Goal: Information Seeking & Learning: Check status

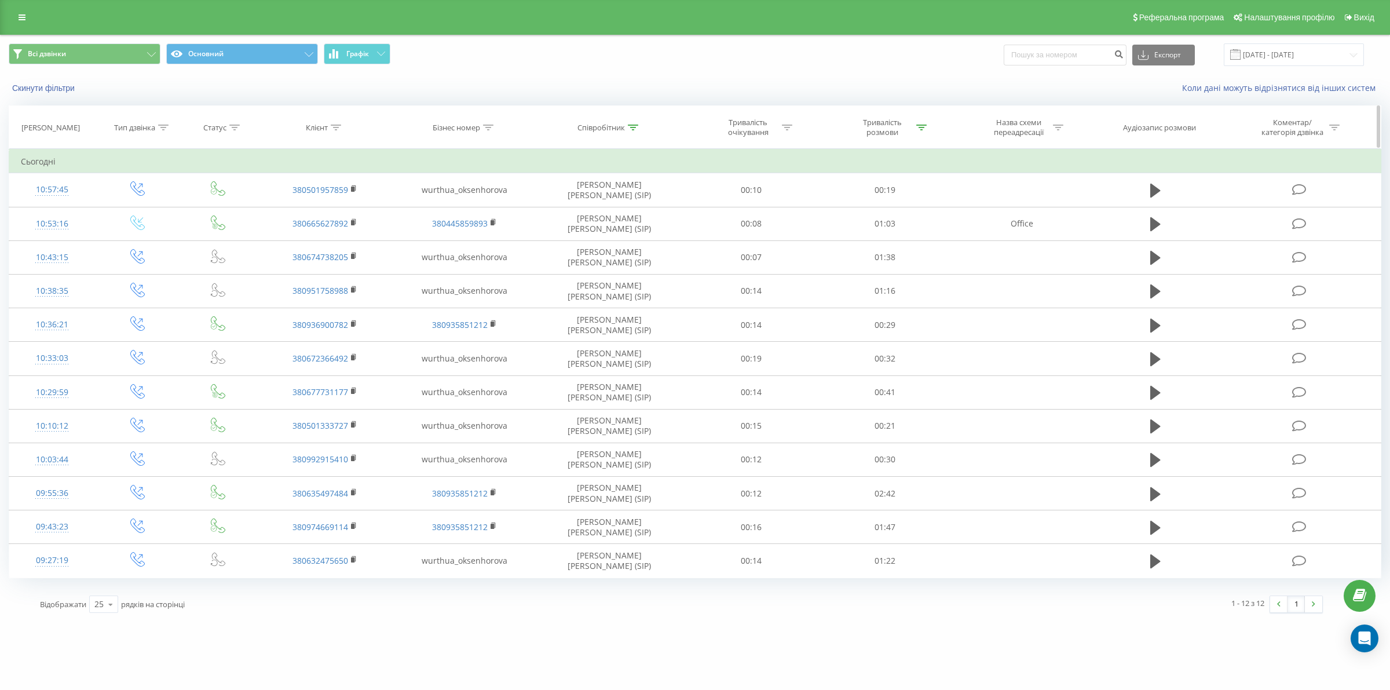
click at [603, 133] on th "Співробітник" at bounding box center [609, 127] width 150 height 43
click at [622, 129] on div "Співробітник" at bounding box center [600, 128] width 47 height 10
drag, startPoint x: 615, startPoint y: 204, endPoint x: 613, endPoint y: 211, distance: 7.3
click at [615, 204] on input "оксенгорова" at bounding box center [609, 210] width 102 height 20
click button "OK" at bounding box center [633, 233] width 49 height 14
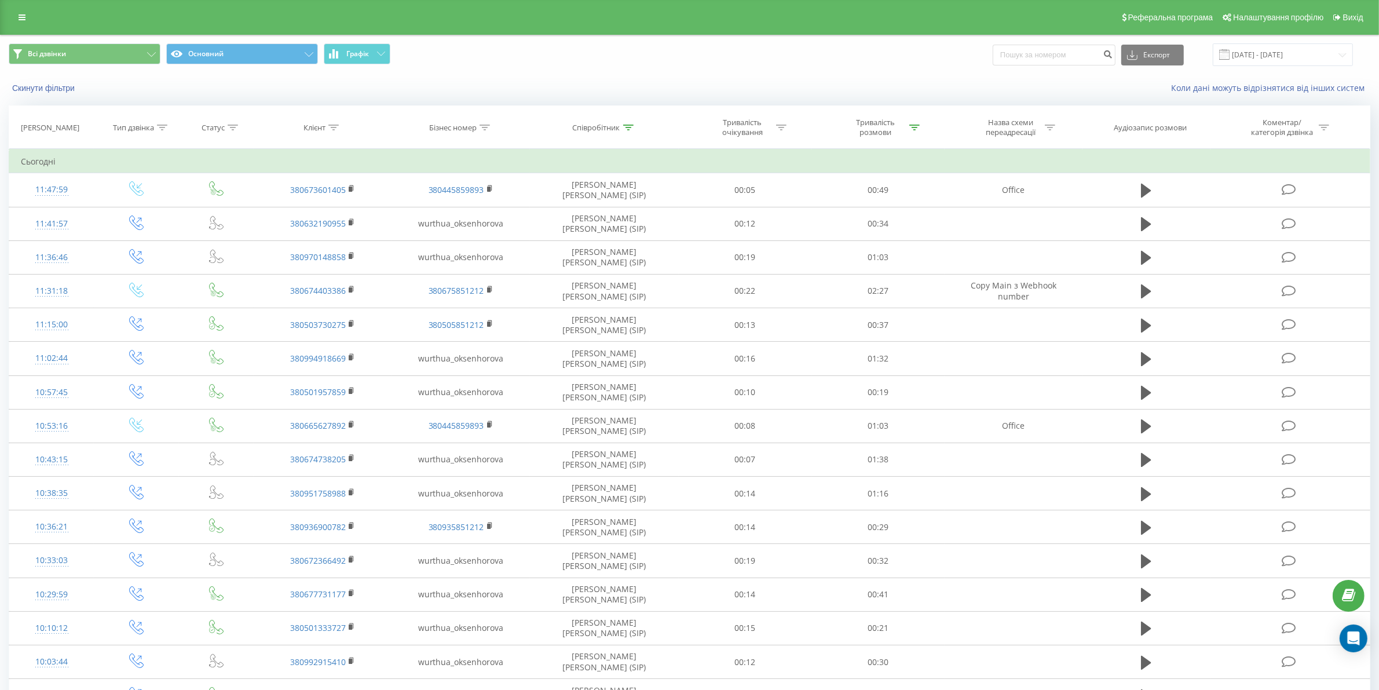
click at [618, 128] on div "Співробітник" at bounding box center [596, 128] width 47 height 10
drag, startPoint x: 601, startPoint y: 211, endPoint x: 544, endPoint y: 211, distance: 56.7
click at [544, 211] on div "Фільтрувати за умовою Містить оксенгорова Скасувати OK" at bounding box center [604, 201] width 126 height 104
click button "OK" at bounding box center [628, 233] width 49 height 14
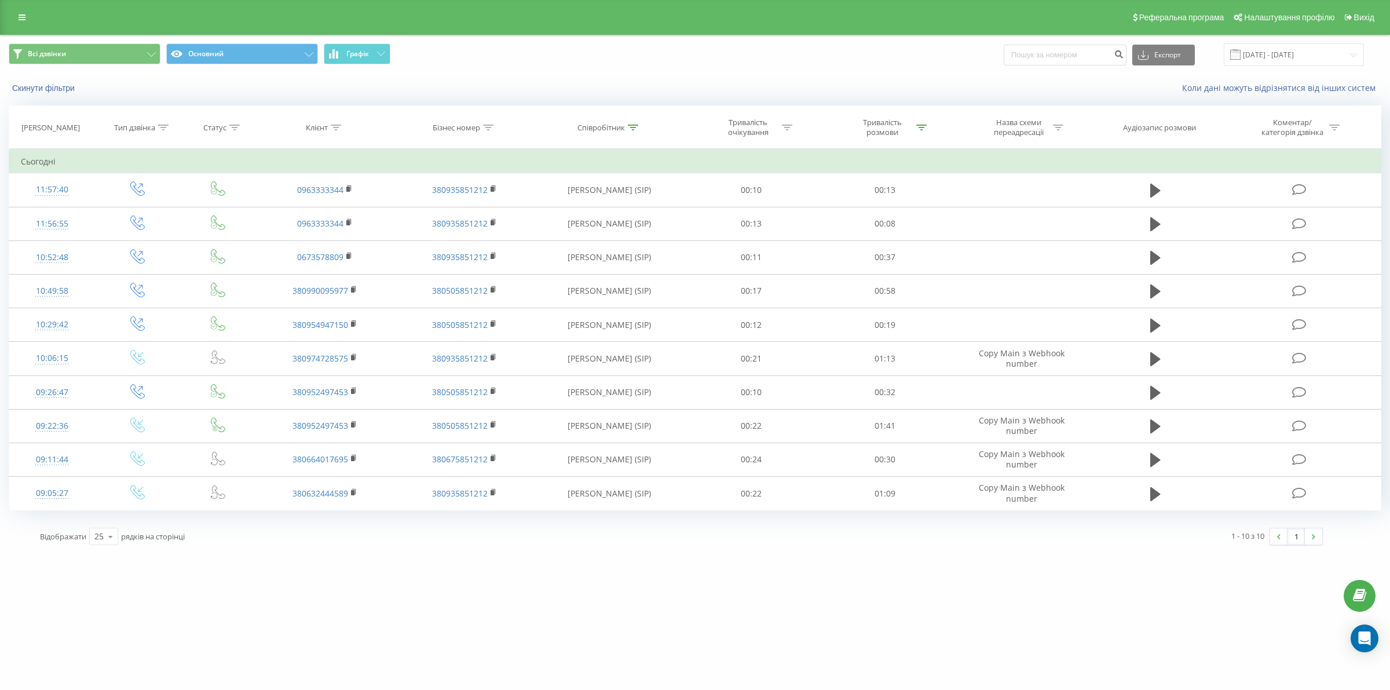
click at [615, 127] on div "Співробітник" at bounding box center [600, 128] width 47 height 10
click at [621, 216] on input "сіліпіна" at bounding box center [609, 210] width 102 height 20
type input "сіліпіна"
click button "OK" at bounding box center [633, 233] width 49 height 14
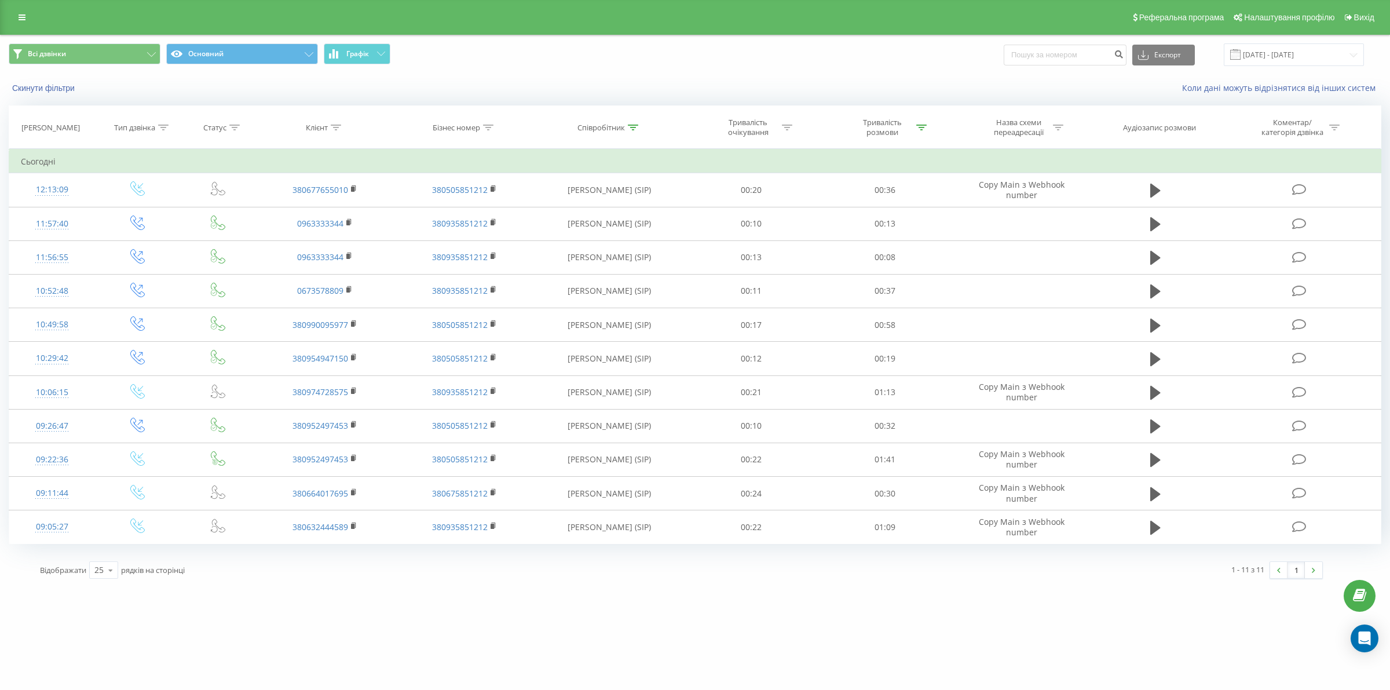
click at [609, 126] on div "Співробітник" at bounding box center [600, 128] width 47 height 10
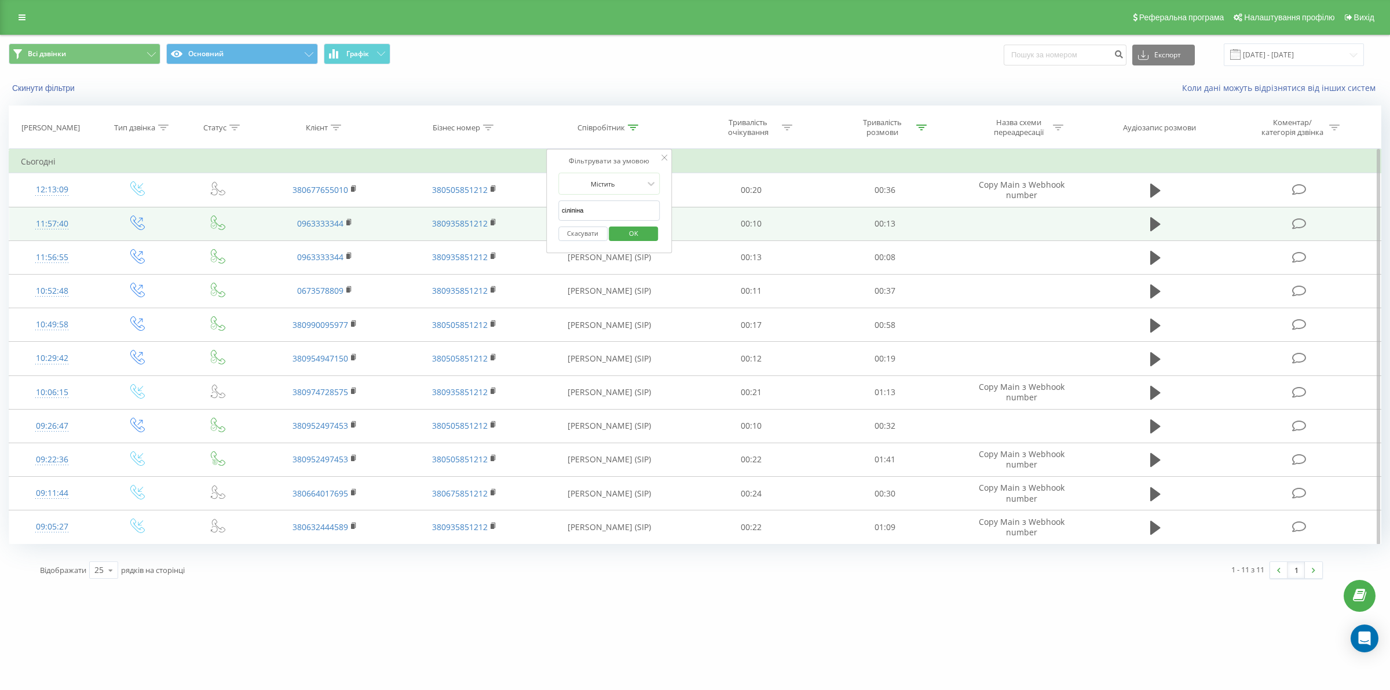
drag, startPoint x: 613, startPoint y: 218, endPoint x: 534, endPoint y: 218, distance: 78.2
click at [534, 218] on table "Фільтрувати за умовою Дорівнює Введіть значення Скасувати OK Фільтрувати за умо…" at bounding box center [695, 346] width 1372 height 395
click button "OK" at bounding box center [633, 233] width 49 height 14
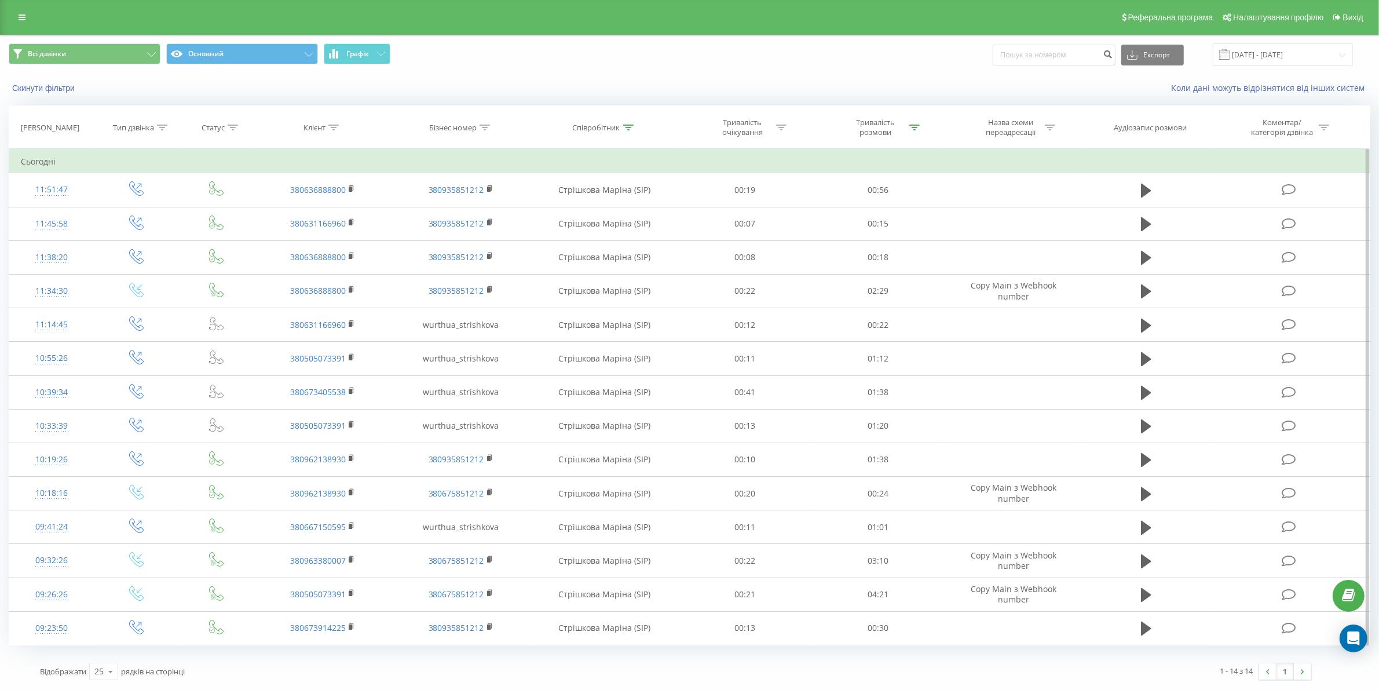
scroll to position [1, 0]
click at [614, 126] on div "Співробітник" at bounding box center [596, 128] width 47 height 10
drag, startPoint x: 592, startPoint y: 213, endPoint x: 546, endPoint y: 206, distance: 46.3
click at [545, 211] on div "Фільтрувати за умовою Містить стрішкова Скасувати OK" at bounding box center [604, 201] width 126 height 104
click button "OK" at bounding box center [628, 233] width 49 height 14
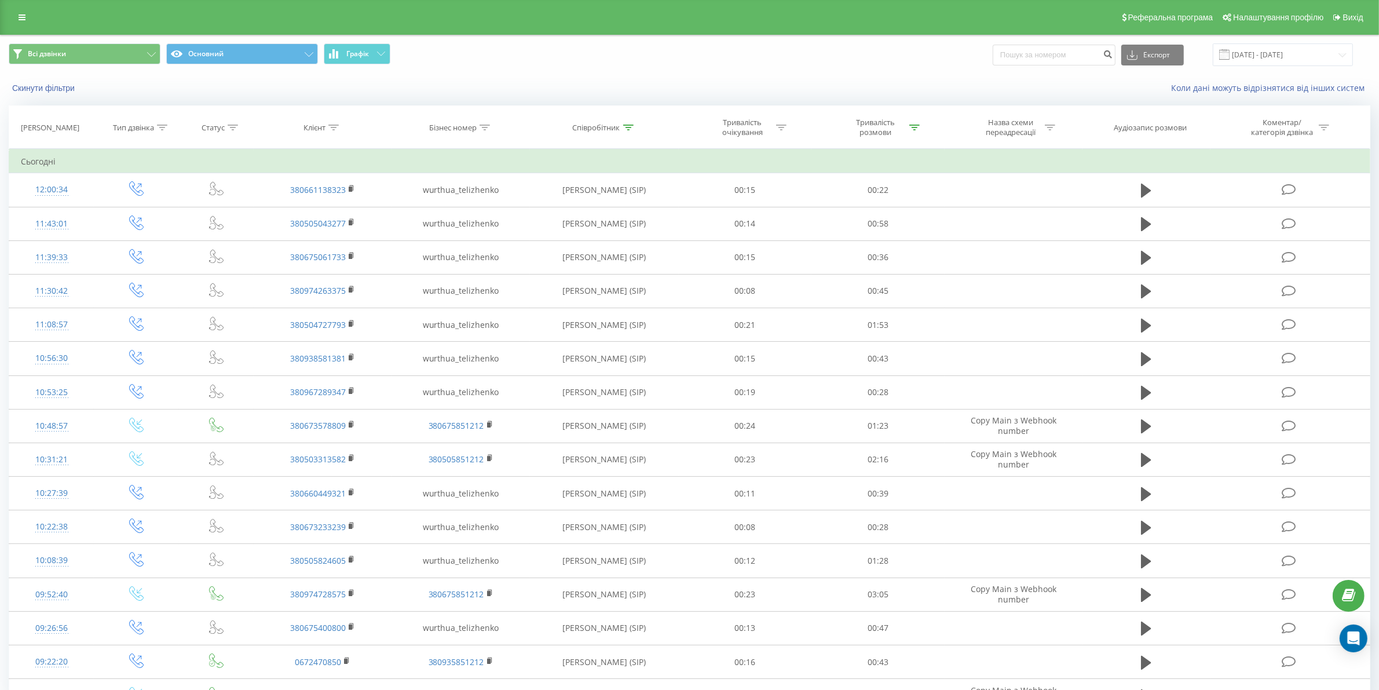
click at [623, 129] on div at bounding box center [628, 128] width 10 height 10
drag, startPoint x: 603, startPoint y: 207, endPoint x: 559, endPoint y: 211, distance: 43.7
click at [559, 211] on input "теліженко" at bounding box center [605, 210] width 102 height 20
type input "т"
click button "OK" at bounding box center [628, 233] width 49 height 14
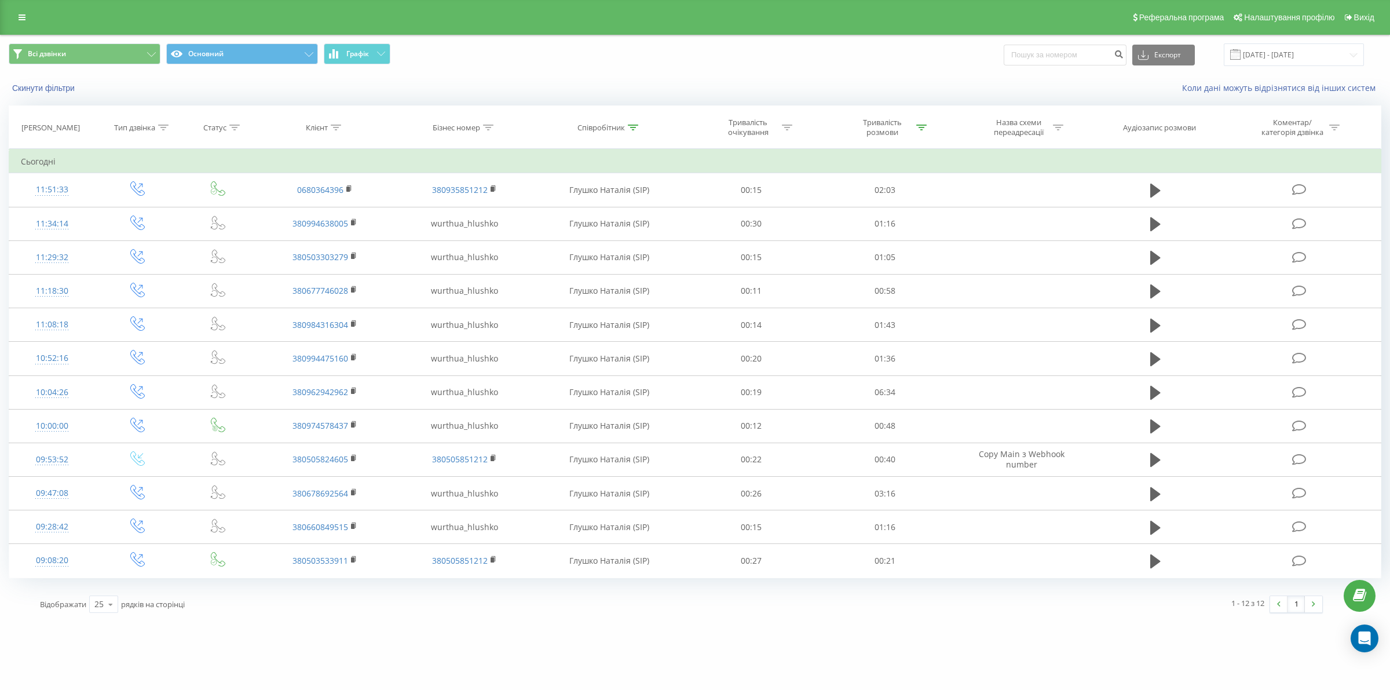
click at [603, 123] on div "Співробітник" at bounding box center [600, 128] width 47 height 10
drag, startPoint x: 602, startPoint y: 204, endPoint x: 553, endPoint y: 207, distance: 49.3
click at [554, 207] on div "Фільтрувати за умовою Містить глушко Скасувати OK" at bounding box center [609, 201] width 126 height 104
type input "матвієва"
click button "OK" at bounding box center [633, 233] width 49 height 14
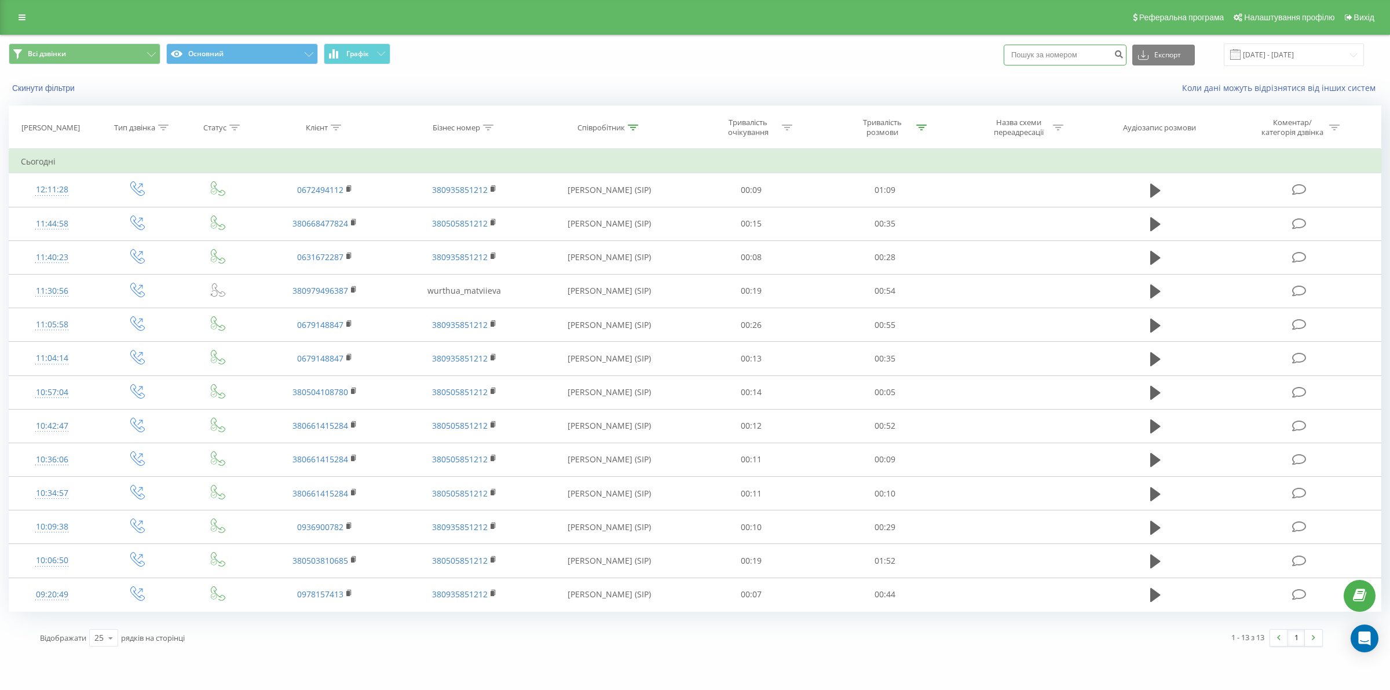
click at [1087, 49] on input at bounding box center [1064, 55] width 123 height 21
paste input "380970782820"
click at [1035, 52] on input "380970782820" at bounding box center [1064, 55] width 123 height 21
type input "0970782820"
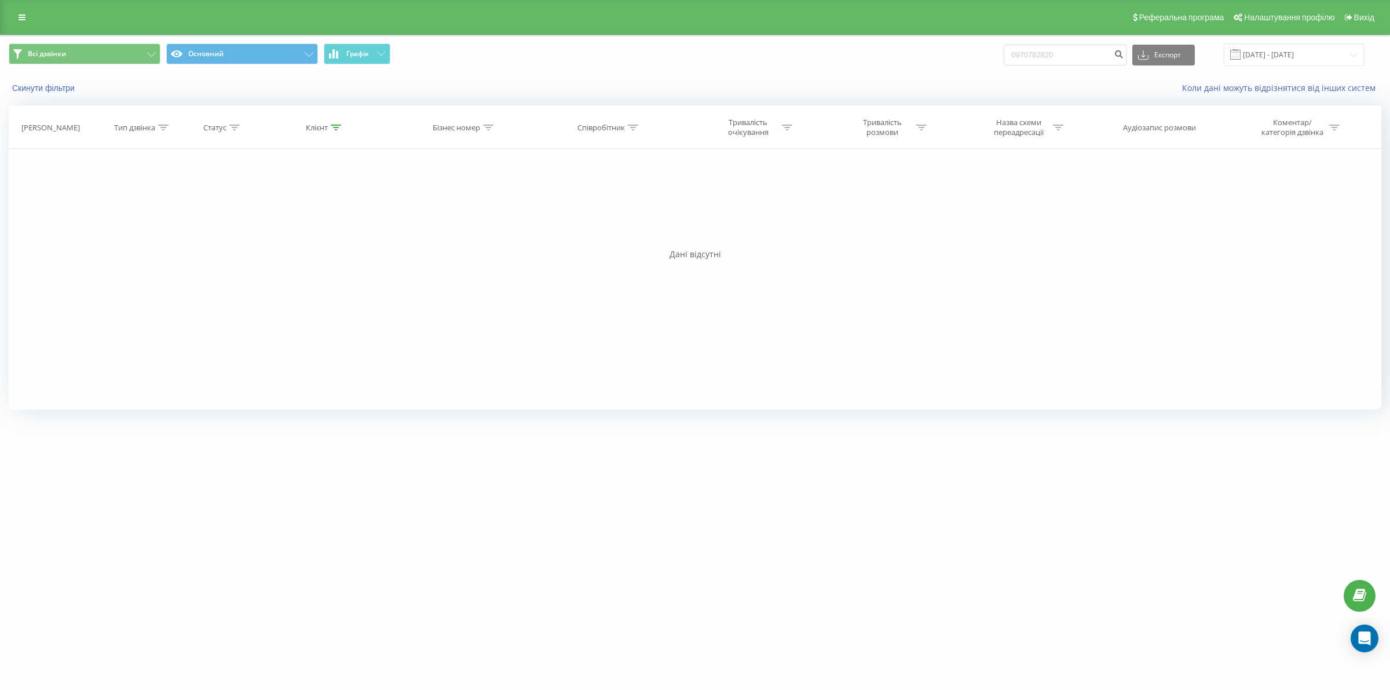
click at [8, 18] on div "Реферальна програма Налаштування профілю Вихід" at bounding box center [695, 17] width 1390 height 35
click at [15, 19] on link at bounding box center [22, 17] width 21 height 16
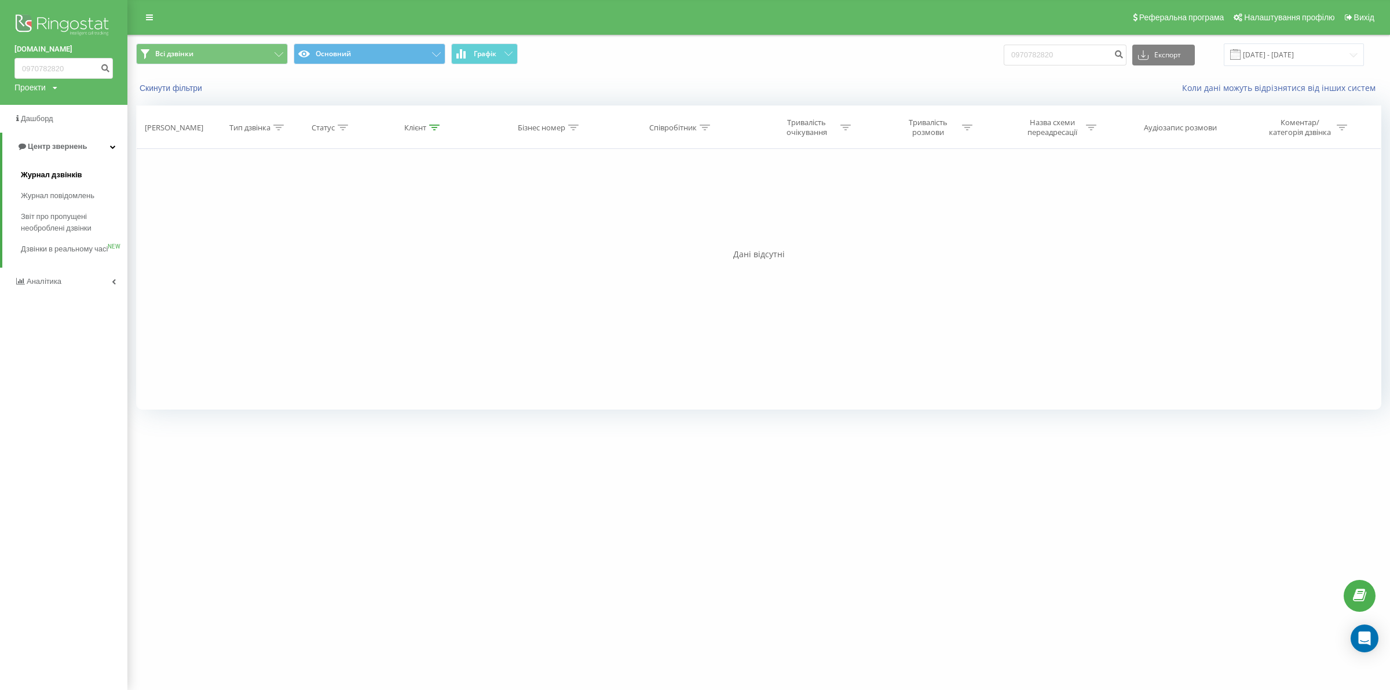
click at [83, 168] on link "Журнал дзвінків" at bounding box center [74, 174] width 107 height 21
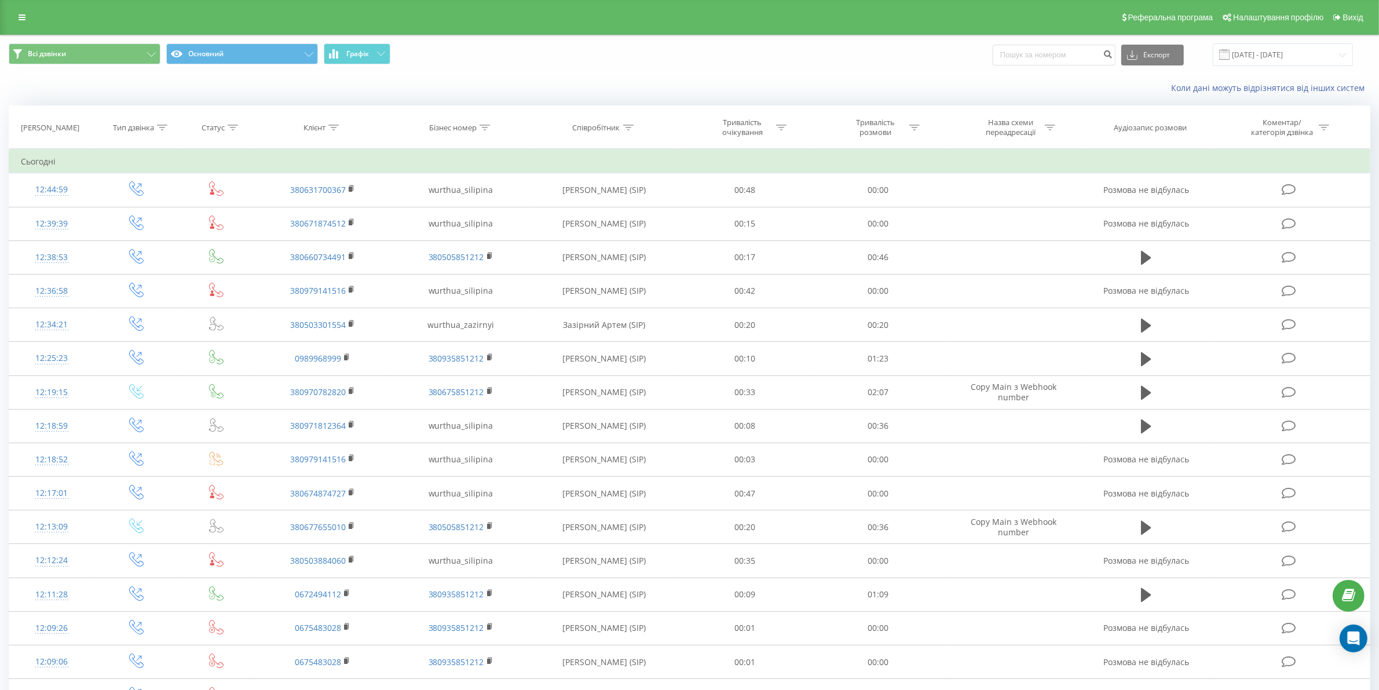
click at [598, 134] on th "Співробітник" at bounding box center [604, 127] width 149 height 43
click at [624, 129] on icon at bounding box center [628, 127] width 10 height 6
drag, startPoint x: 610, startPoint y: 203, endPoint x: 610, endPoint y: 221, distance: 17.9
click at [610, 206] on input "text" at bounding box center [605, 210] width 102 height 20
type input "сіліпіна"
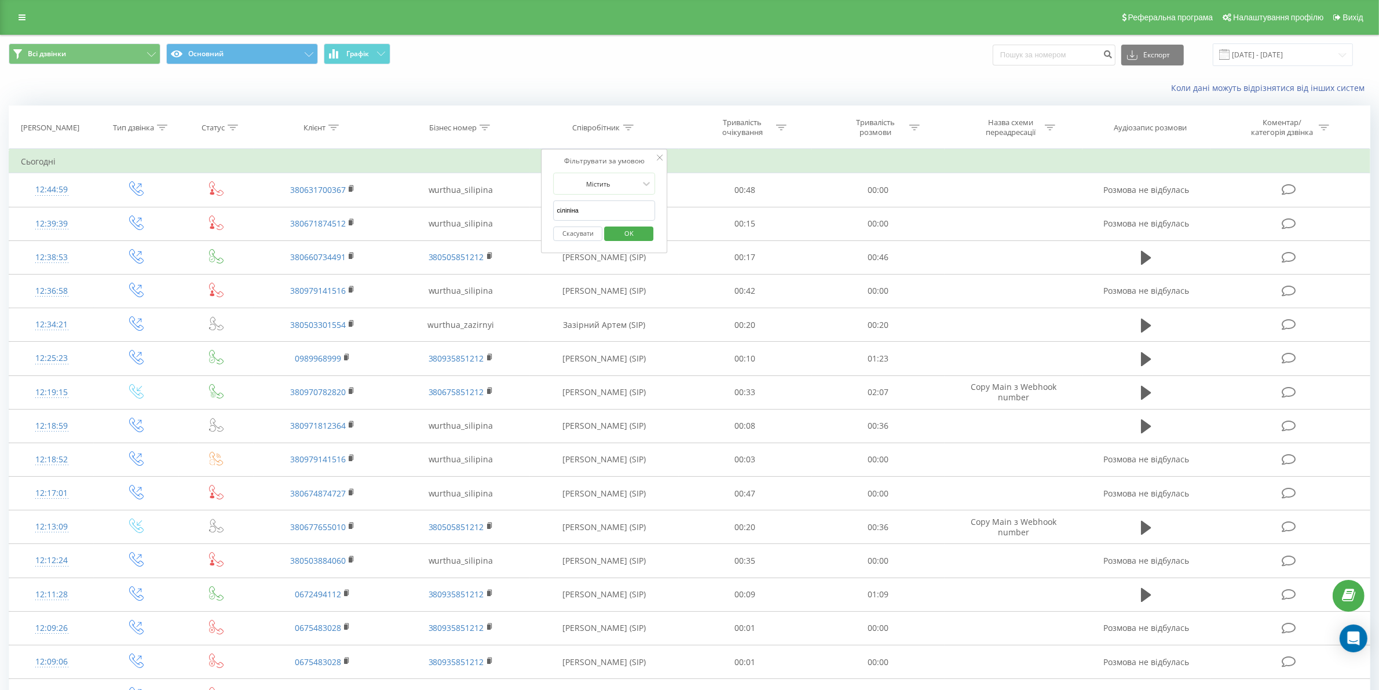
click at [629, 233] on span "OK" at bounding box center [629, 233] width 32 height 18
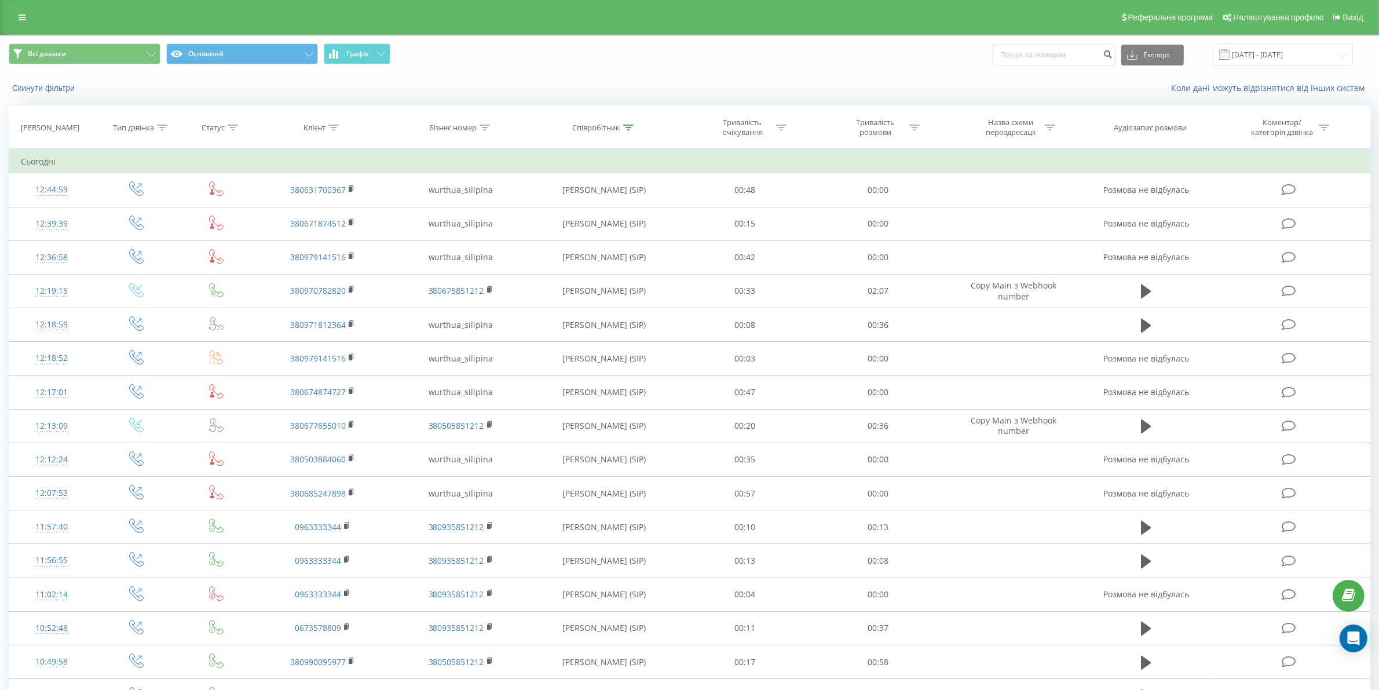
click at [905, 134] on div "Тривалість розмови" at bounding box center [875, 128] width 62 height 20
click at [893, 189] on div at bounding box center [871, 183] width 82 height 11
click at [824, 100] on div "Скинути фільтри Коли дані можуть відрізнятися вiд інших систем" at bounding box center [689, 88] width 1377 height 28
click at [1282, 57] on input "[DATE] - [DATE]" at bounding box center [1282, 54] width 140 height 23
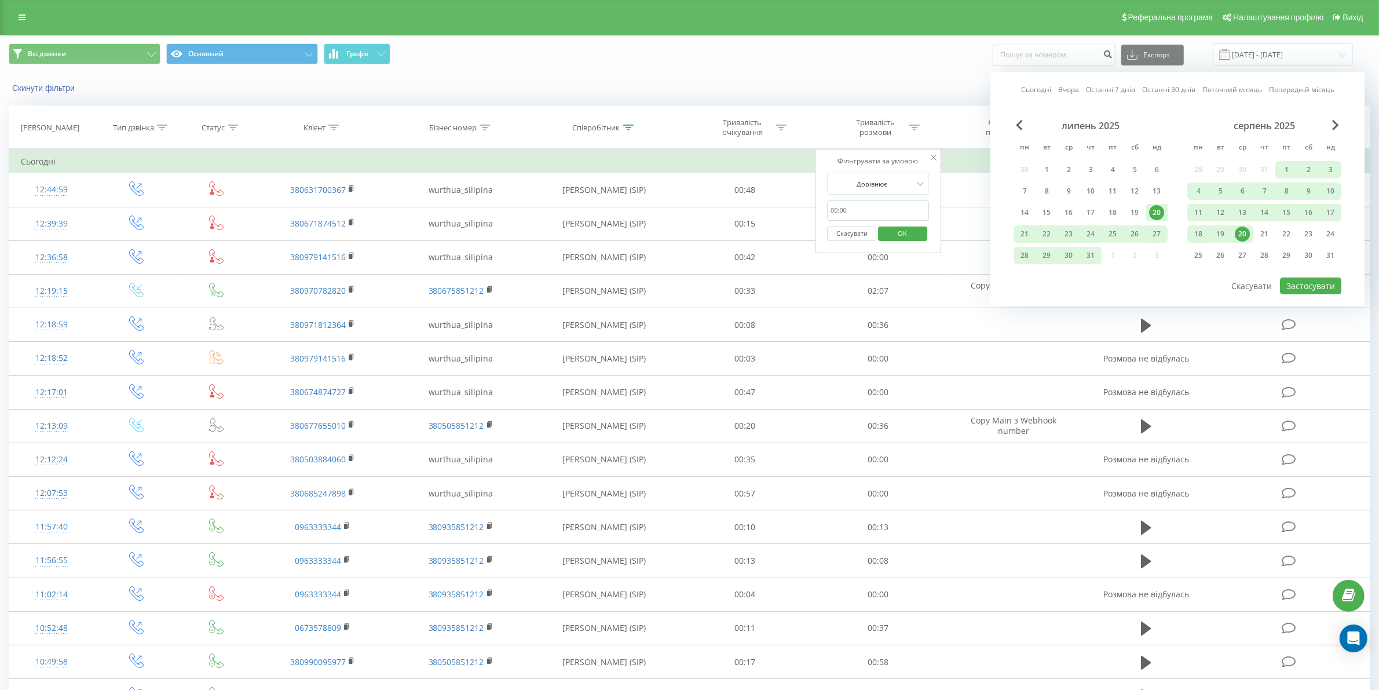
click at [1243, 230] on div "20" at bounding box center [1241, 233] width 15 height 15
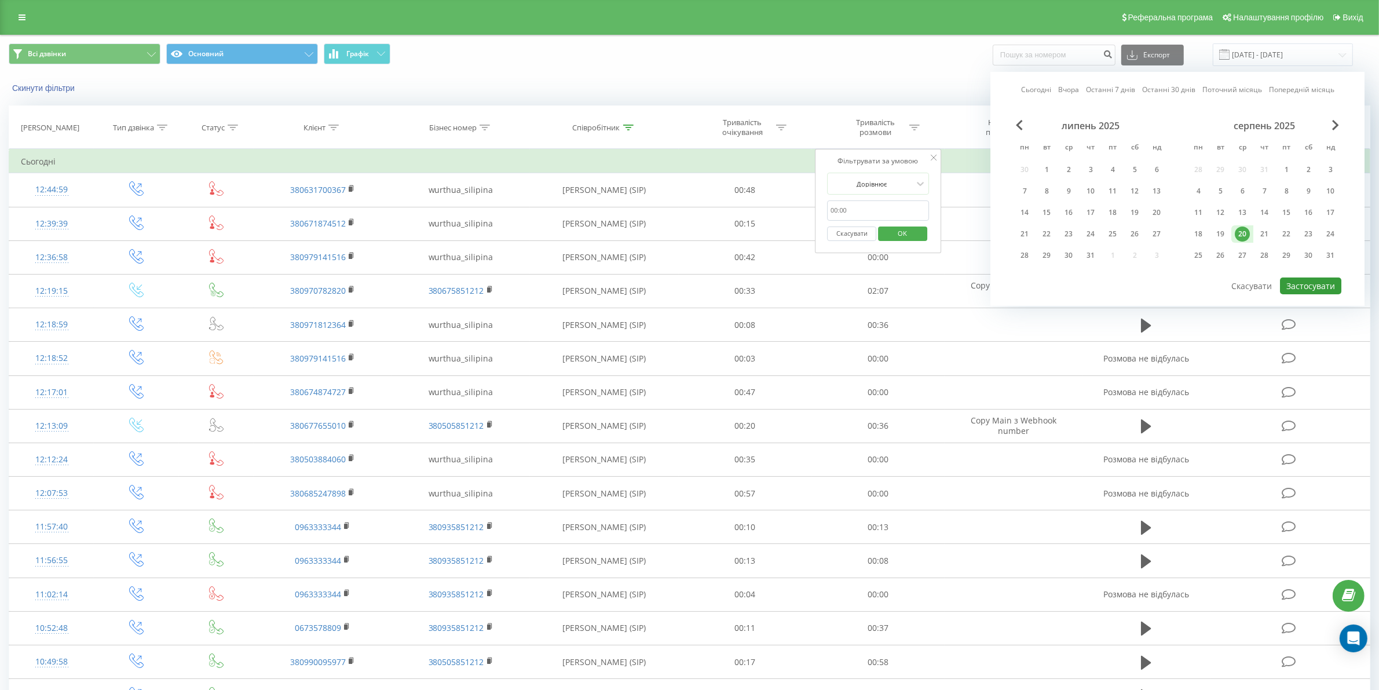
click at [1285, 281] on button "Застосувати" at bounding box center [1310, 285] width 61 height 17
type input "[DATE] - [DATE]"
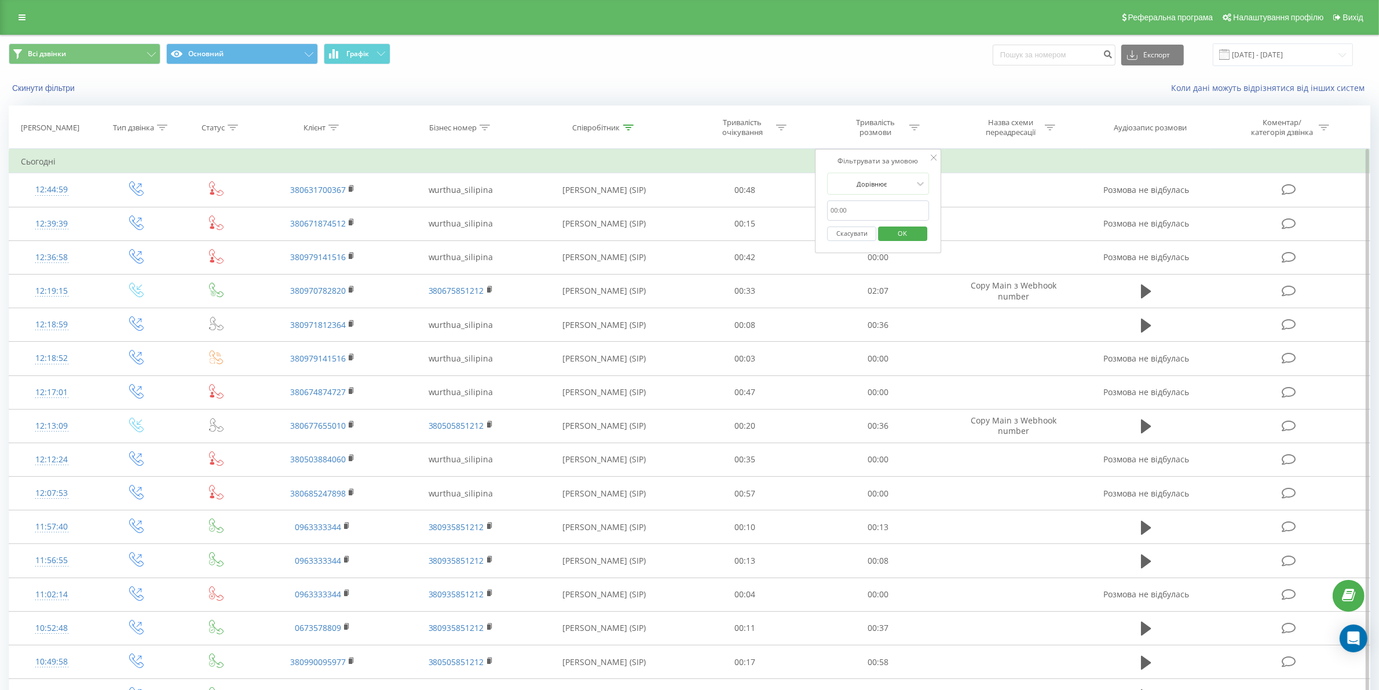
drag, startPoint x: 881, startPoint y: 210, endPoint x: 881, endPoint y: 218, distance: 7.5
click at [881, 210] on input "text" at bounding box center [878, 210] width 102 height 20
type input "03"
click at [881, 175] on div "Дорівнює" at bounding box center [871, 183] width 85 height 17
click at [884, 249] on div "Більше ніж" at bounding box center [877, 243] width 101 height 19
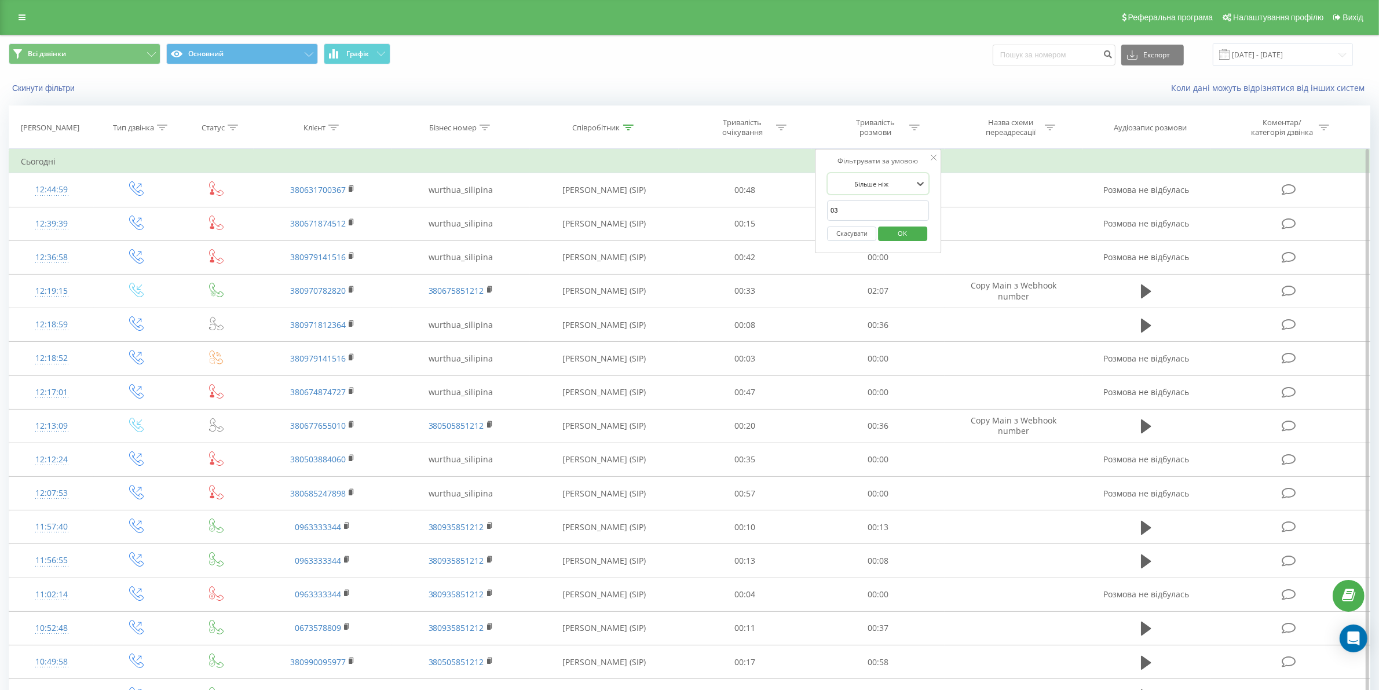
click at [900, 234] on span "OK" at bounding box center [902, 233] width 32 height 18
